Goal: Navigation & Orientation: Find specific page/section

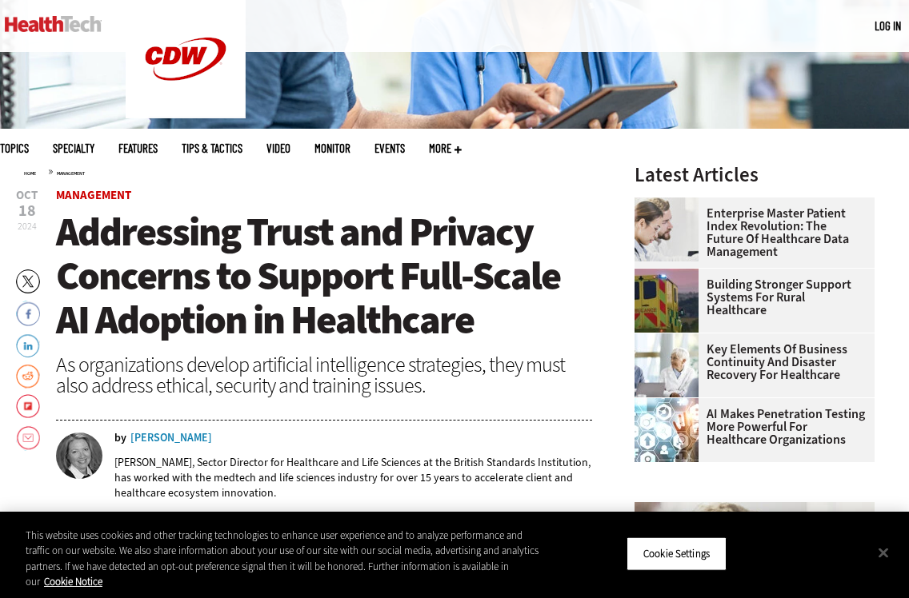
scroll to position [342, 0]
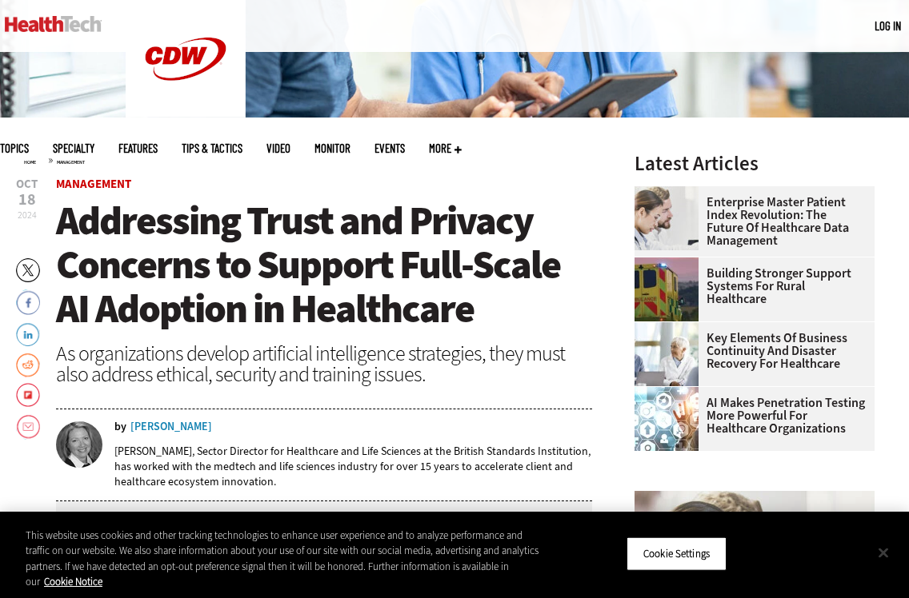
click at [882, 548] on button "Close" at bounding box center [882, 552] width 35 height 35
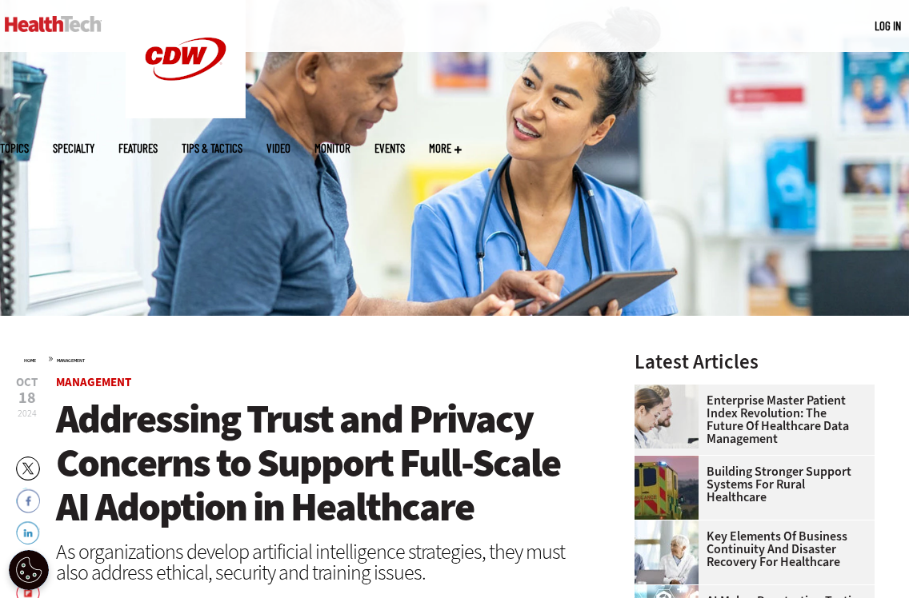
scroll to position [146, 0]
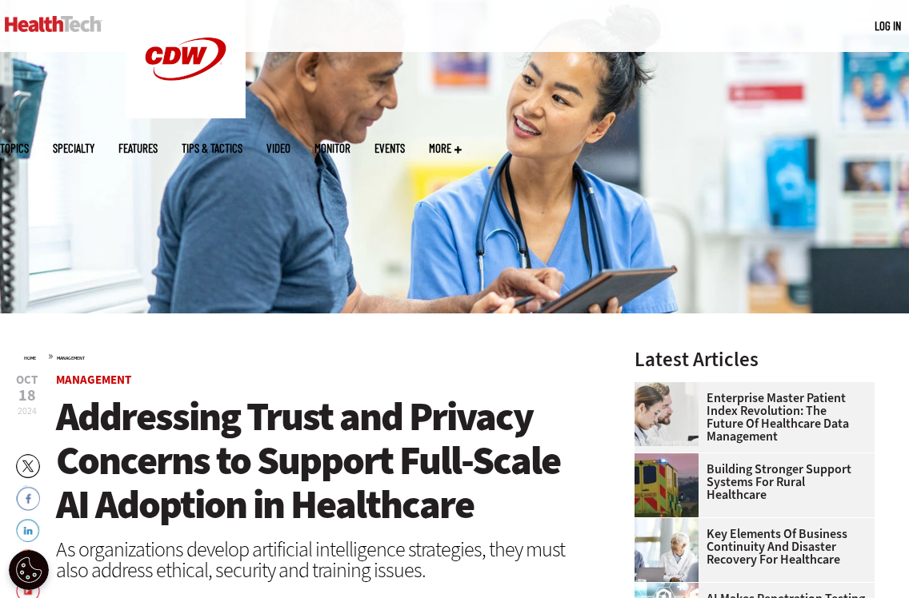
click at [94, 24] on img at bounding box center [53, 24] width 97 height 16
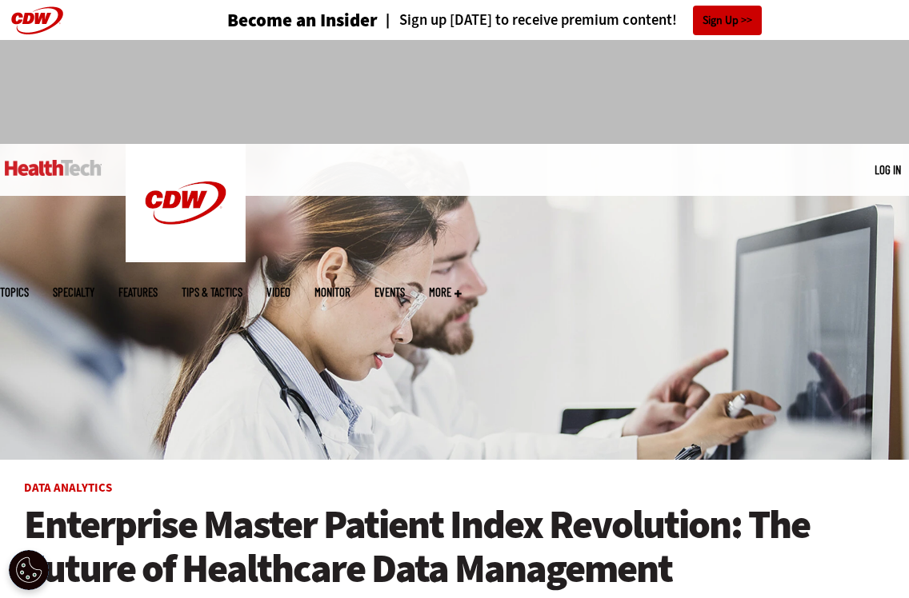
click at [50, 192] on div "MENU Log in Mobile menu Topics Artificial Intelligence Cloud Data Analytics Dat…" at bounding box center [454, 170] width 909 height 52
click at [50, 174] on img at bounding box center [53, 168] width 97 height 16
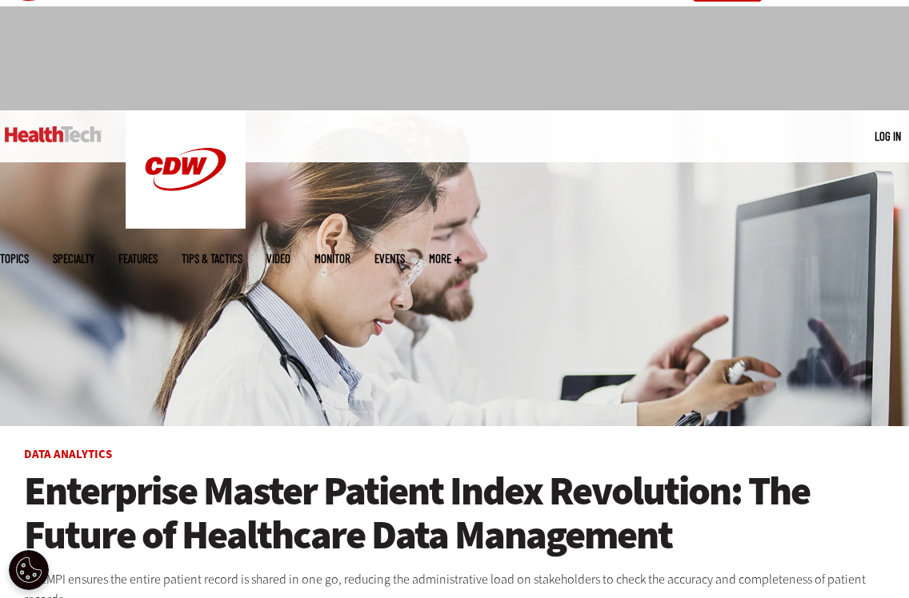
scroll to position [31, 0]
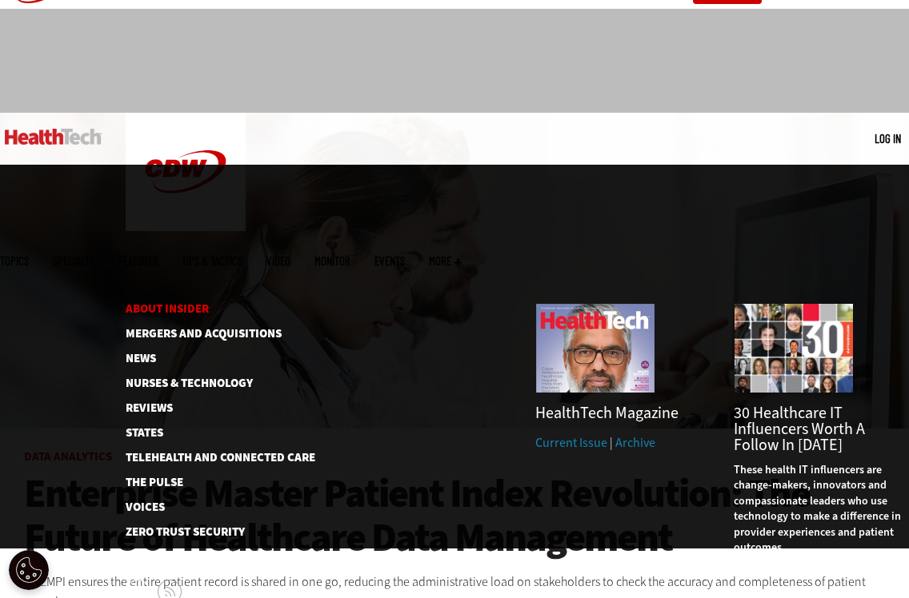
click at [174, 303] on link "About Insider" at bounding box center [205, 309] width 159 height 12
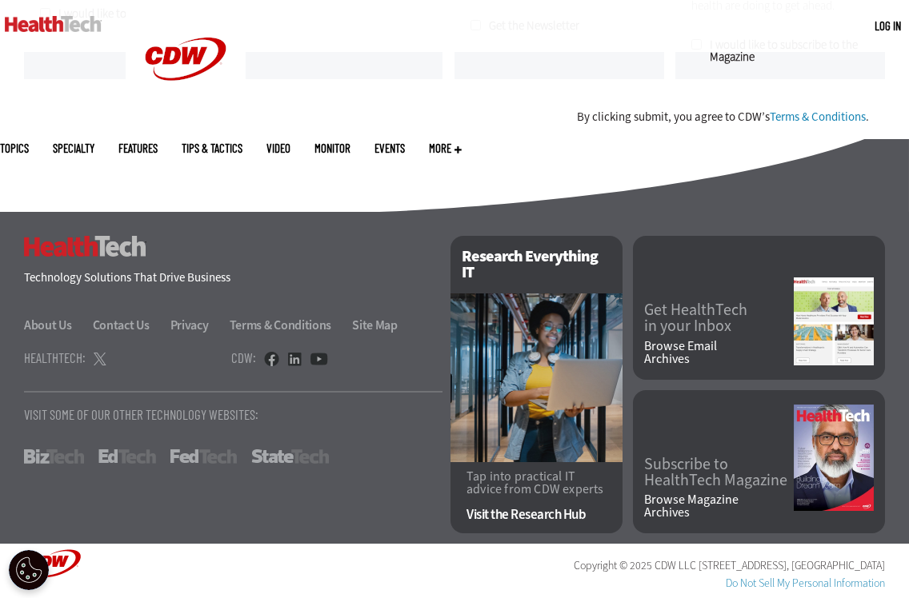
scroll to position [1495, 0]
